Goal: Task Accomplishment & Management: Manage account settings

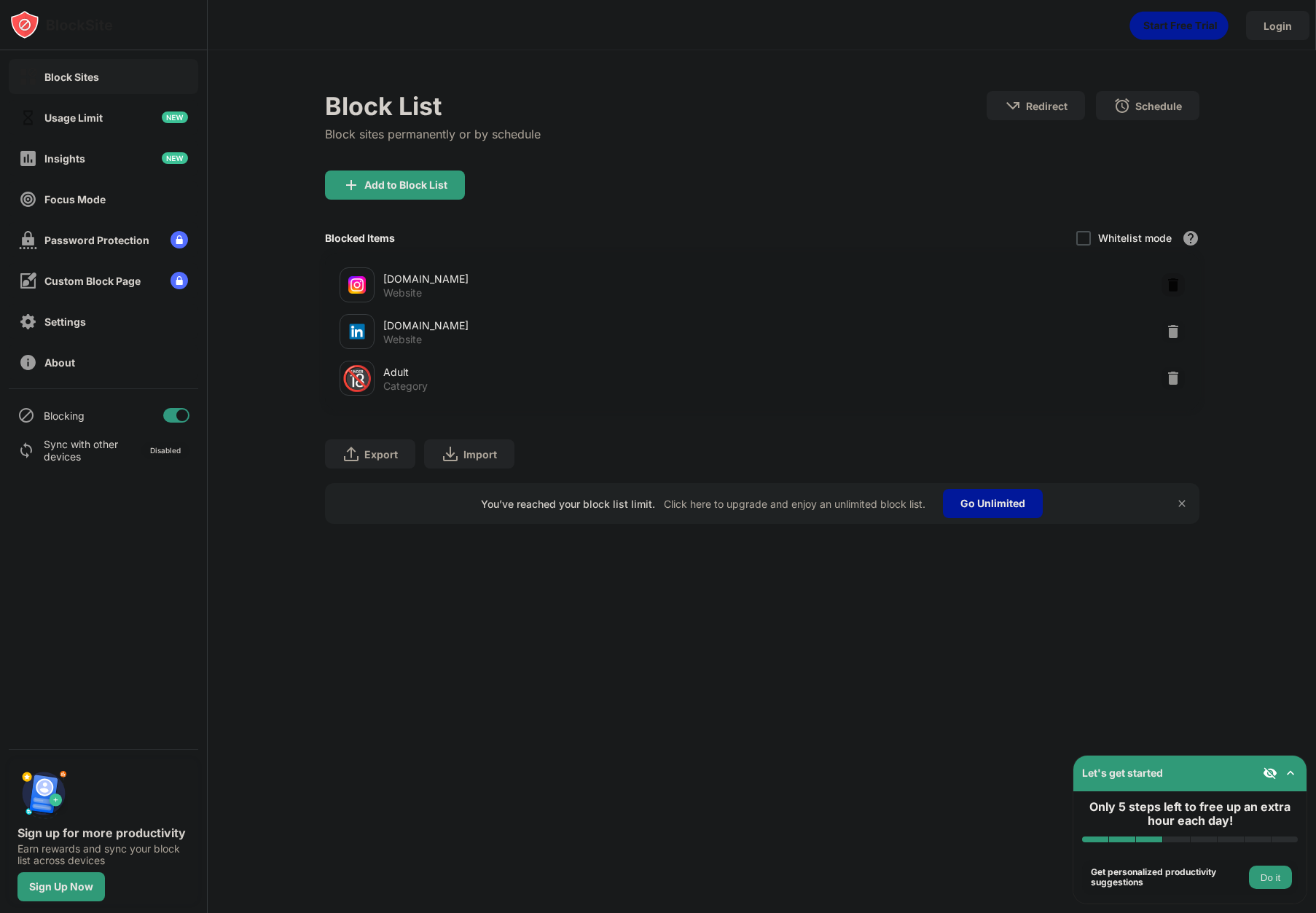
click at [1179, 279] on img at bounding box center [1173, 285] width 15 height 15
